Goal: Task Accomplishment & Management: Use online tool/utility

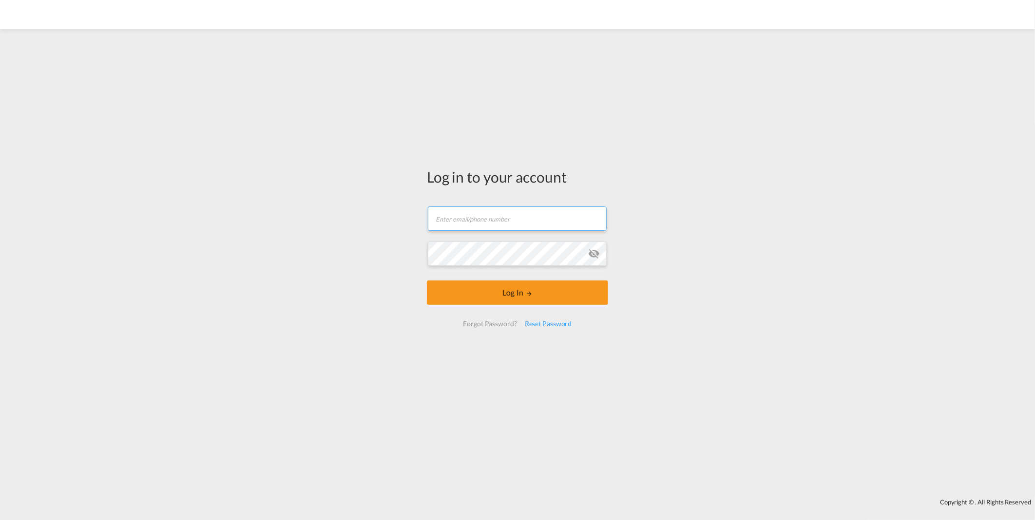
click at [458, 218] on input "text" at bounding box center [517, 219] width 179 height 24
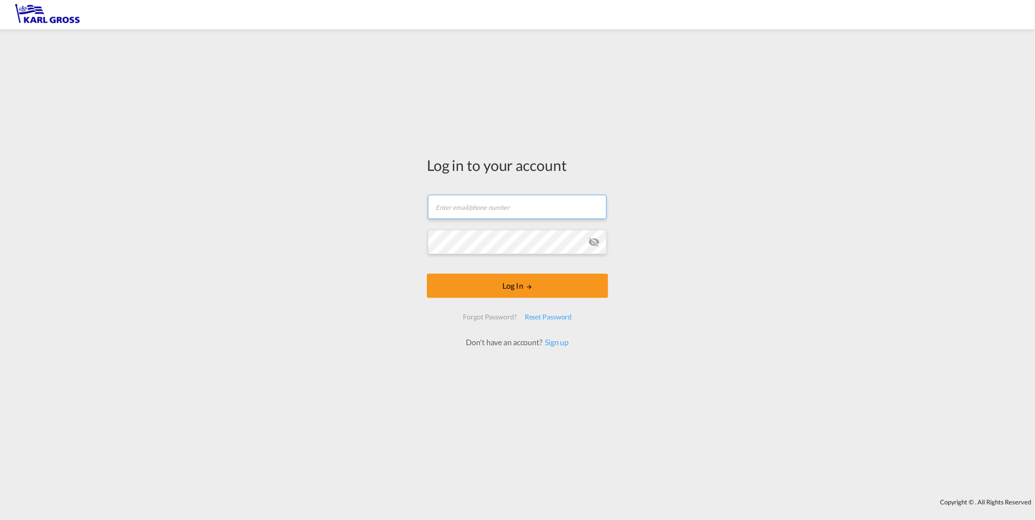
type input "[EMAIL_ADDRESS][DOMAIN_NAME]"
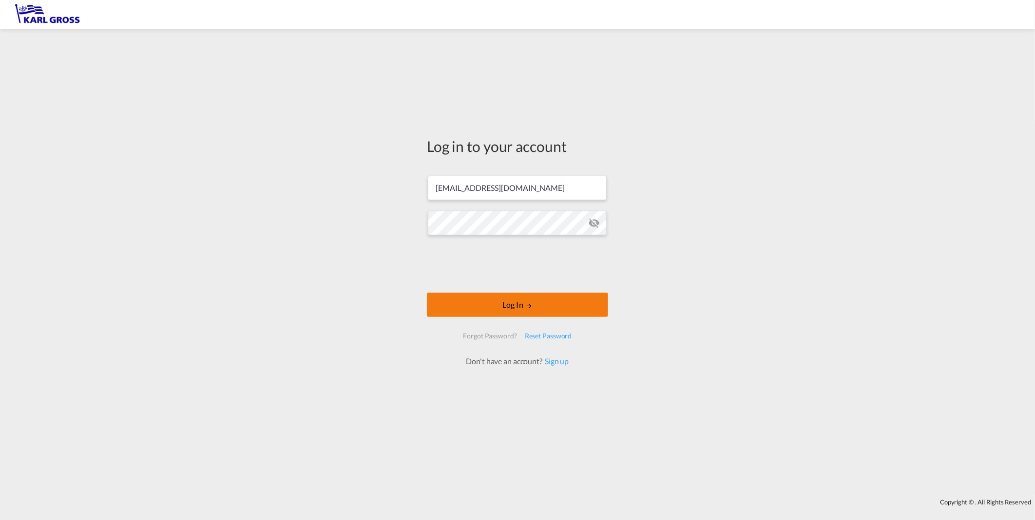
click at [534, 301] on button "Log In" at bounding box center [517, 305] width 181 height 24
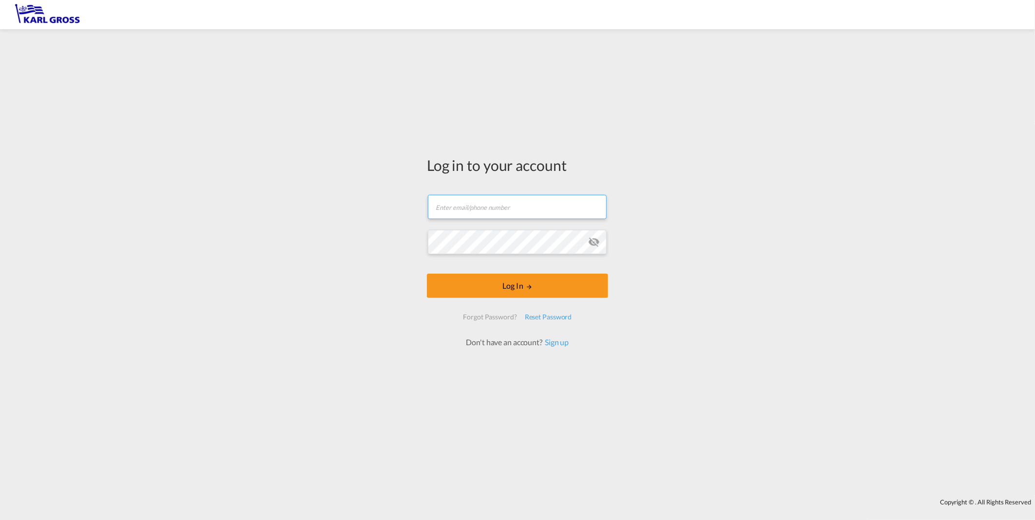
click at [530, 207] on input "text" at bounding box center [517, 207] width 179 height 24
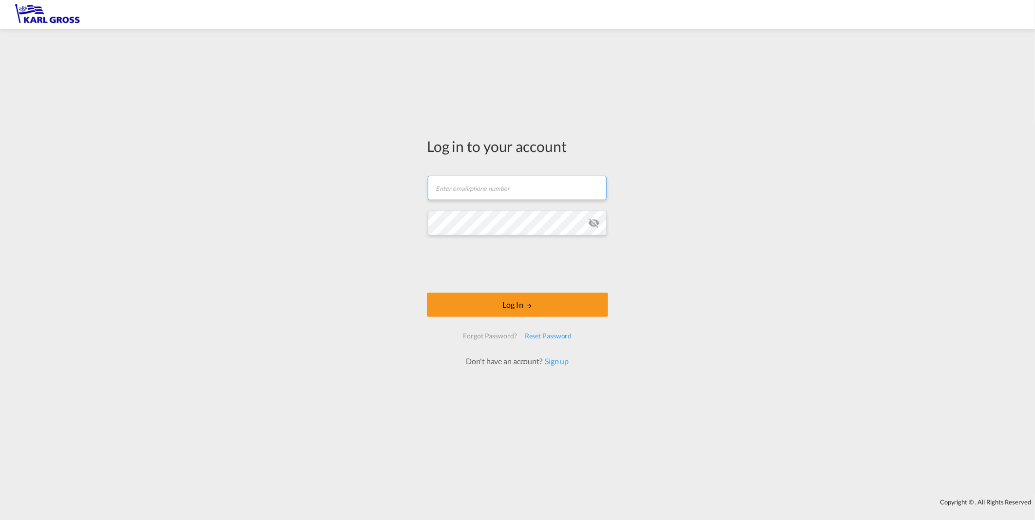
click at [515, 185] on input "text" at bounding box center [517, 188] width 179 height 24
type input "i.bouwmann@karlgross.de"
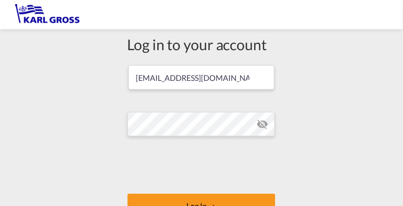
click at [151, 137] on md-input-container "Password field is required" at bounding box center [202, 124] width 149 height 26
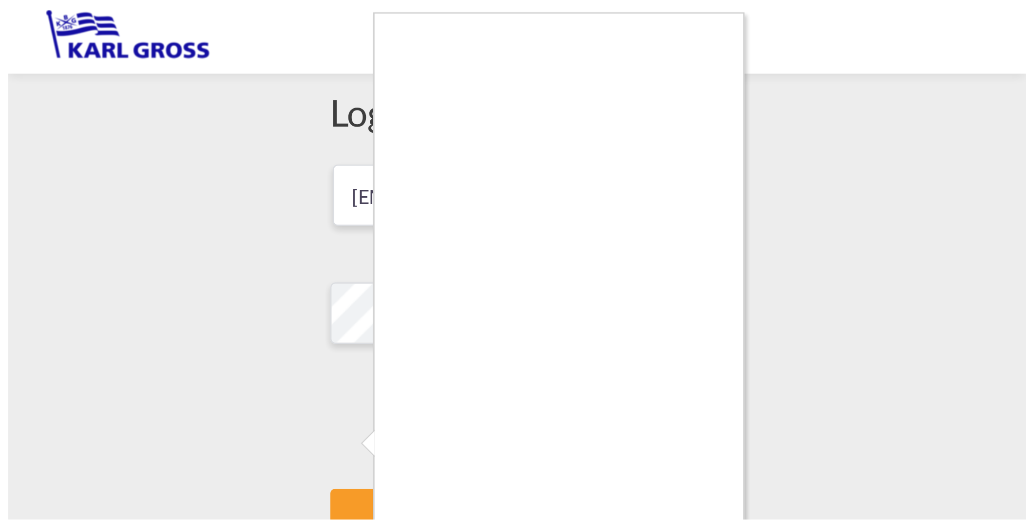
scroll to position [37, 0]
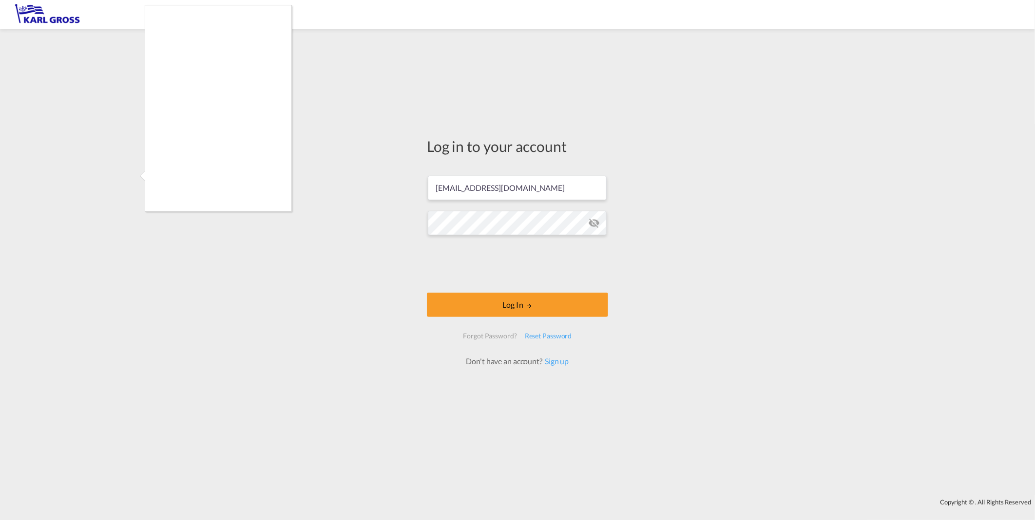
click at [432, 30] on div at bounding box center [517, 260] width 1035 height 520
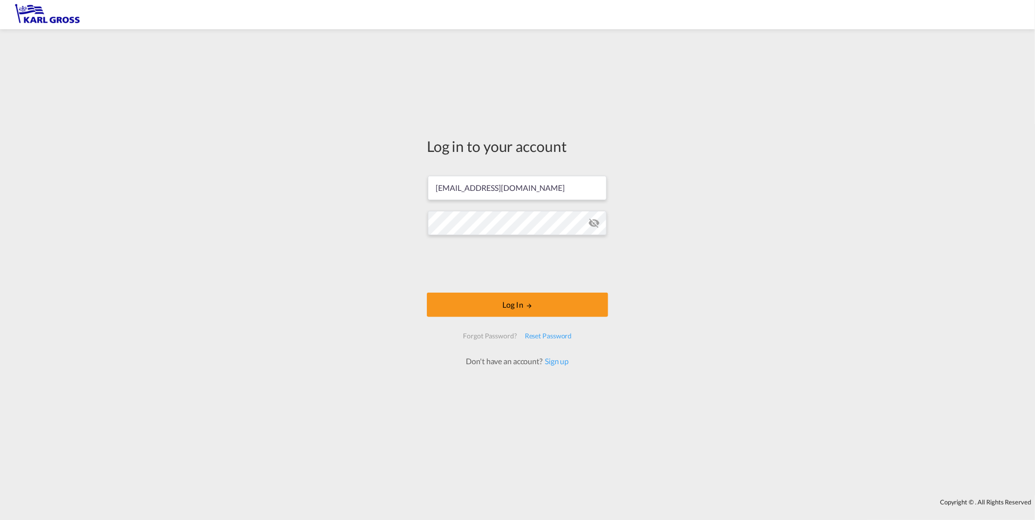
scroll to position [10, 0]
click at [528, 306] on md-icon "LOGIN" at bounding box center [529, 306] width 7 height 7
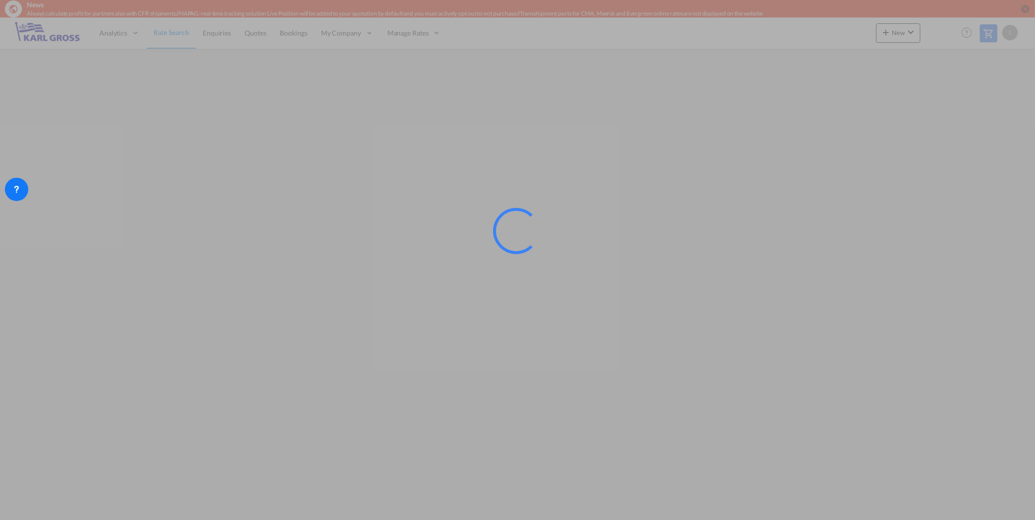
click at [734, 372] on div at bounding box center [517, 260] width 1035 height 520
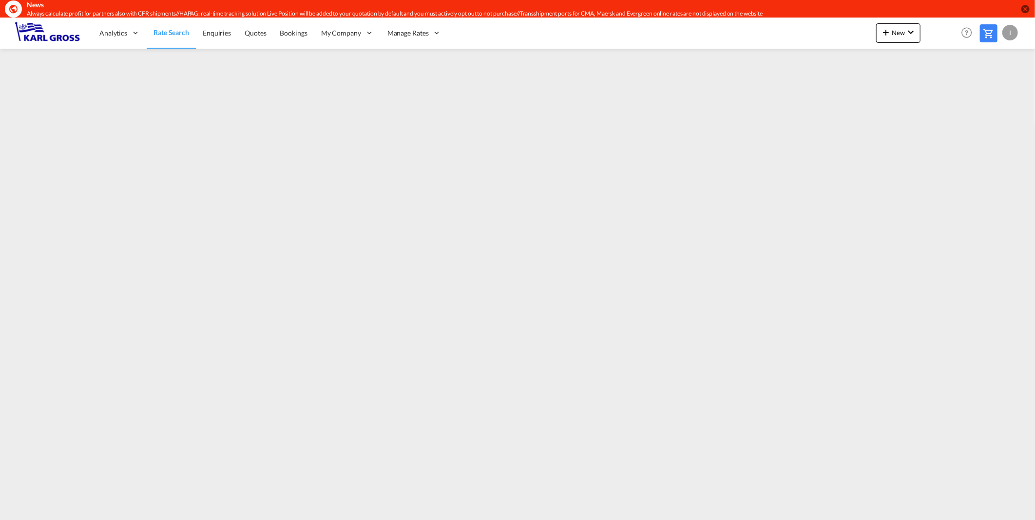
click at [1024, 9] on md-icon "icon-close-circle" at bounding box center [1025, 9] width 10 height 10
